Goal: Information Seeking & Learning: Learn about a topic

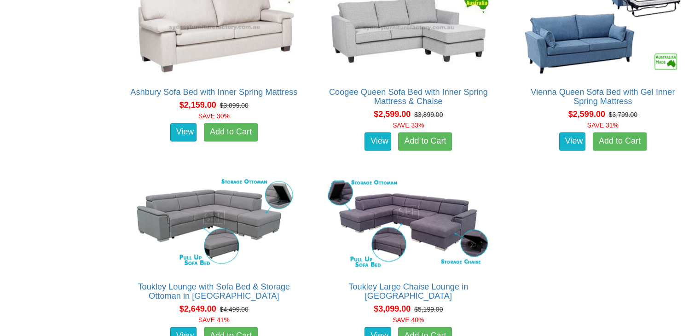
scroll to position [1477, 0]
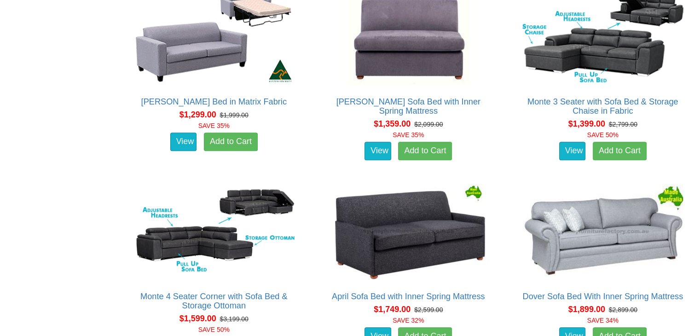
scroll to position [640, 0]
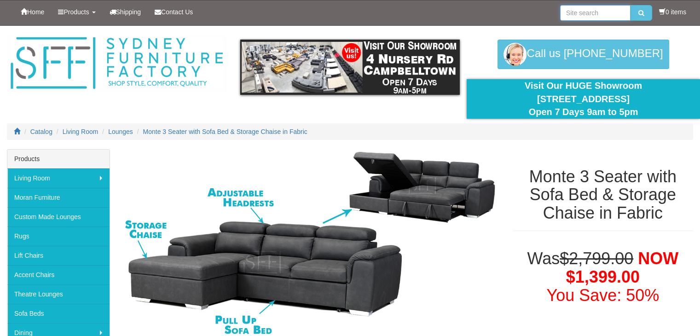
click at [596, 10] on input "search" at bounding box center [595, 13] width 70 height 16
click at [630, 5] on button "submit" at bounding box center [641, 13] width 22 height 16
type input "sofa bed\"
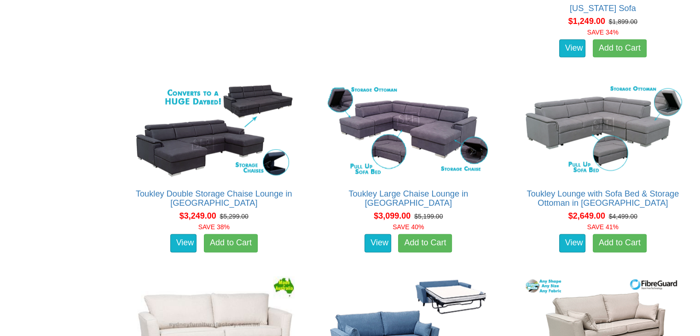
scroll to position [1495, 0]
